Goal: Complete application form

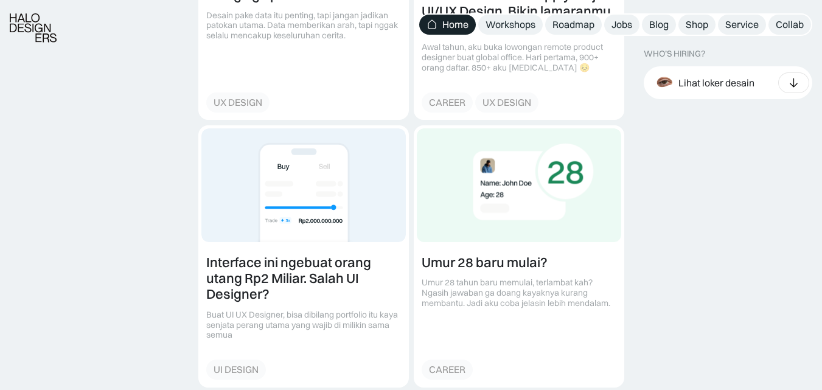
scroll to position [1583, 0]
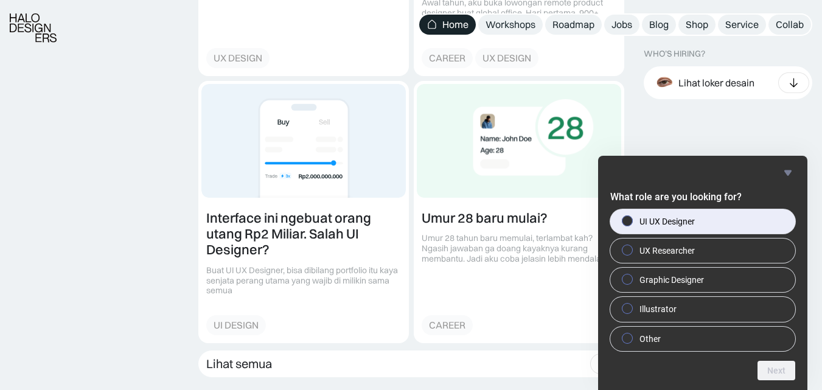
click at [734, 214] on label "UI UX Designer" at bounding box center [703, 221] width 185 height 24
click at [632, 217] on input "UI UX Designer" at bounding box center [628, 221] width 8 height 8
radio input "true"
click at [790, 364] on button "Next" at bounding box center [777, 370] width 38 height 19
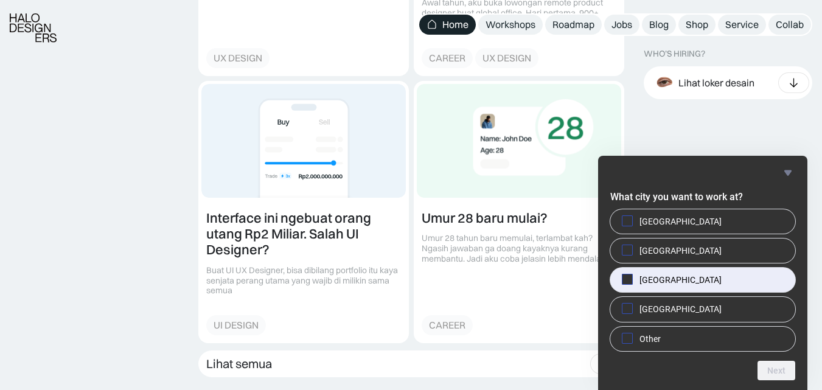
click at [631, 268] on label "[GEOGRAPHIC_DATA]" at bounding box center [703, 280] width 185 height 24
click at [631, 276] on input "[GEOGRAPHIC_DATA]" at bounding box center [628, 280] width 8 height 8
checkbox input "true"
click at [772, 361] on button "Next" at bounding box center [777, 370] width 38 height 19
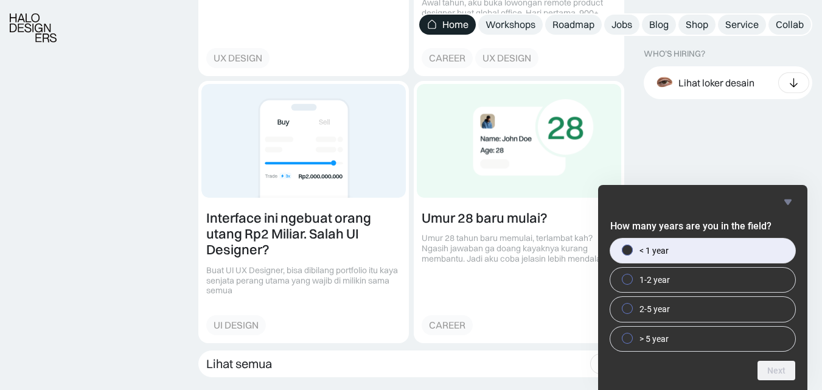
click at [698, 251] on label "< 1 year" at bounding box center [703, 251] width 185 height 24
click at [632, 251] on input "< 1 year" at bounding box center [628, 250] width 8 height 8
radio input "true"
click at [777, 382] on div "How many years are you in the field? < 1 year 1-2 year 2-5 year > 5 year Next" at bounding box center [702, 287] width 209 height 205
click at [777, 373] on button "Next" at bounding box center [777, 370] width 38 height 19
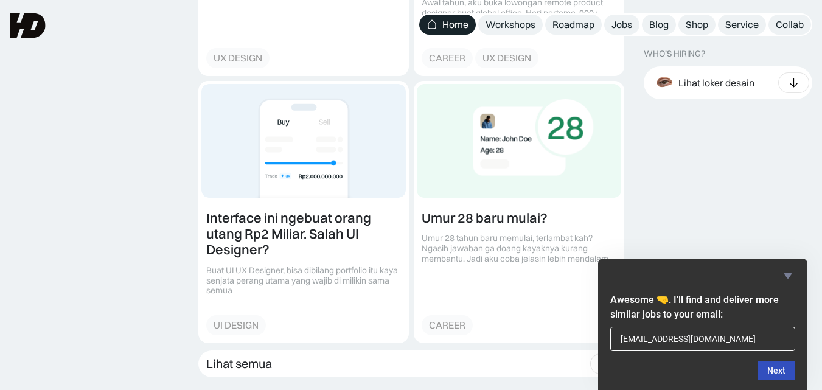
type input "[EMAIL_ADDRESS][DOMAIN_NAME]"
click at [776, 370] on button "Next" at bounding box center [777, 370] width 38 height 19
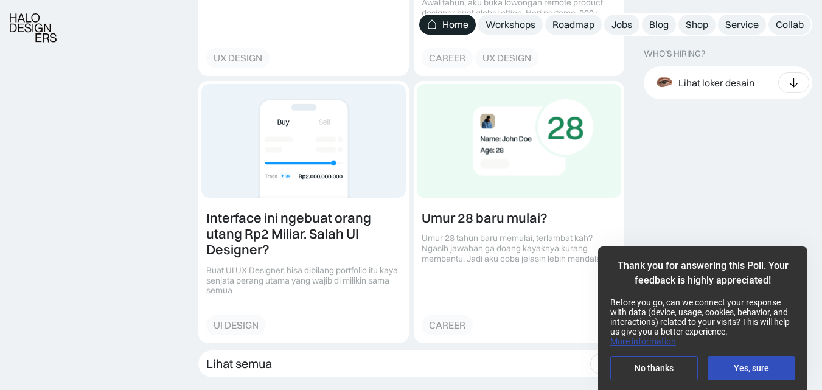
scroll to position [1705, 0]
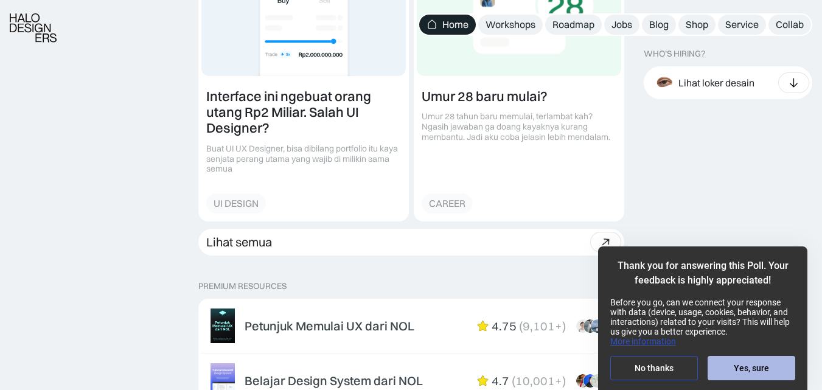
click at [773, 359] on button "Yes, sure" at bounding box center [752, 368] width 88 height 24
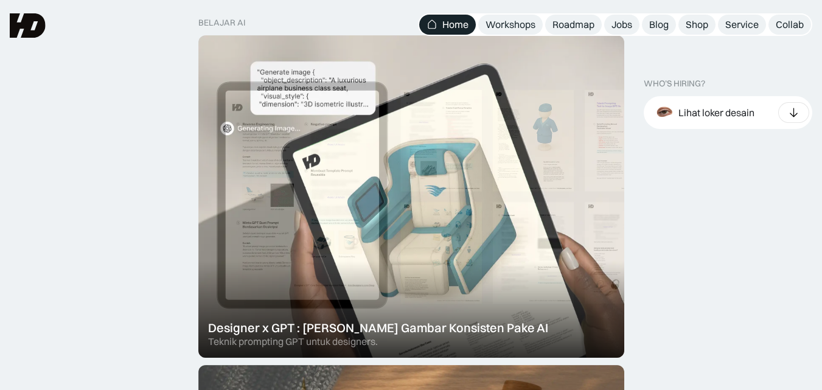
scroll to position [0, 0]
